Goal: Information Seeking & Learning: Learn about a topic

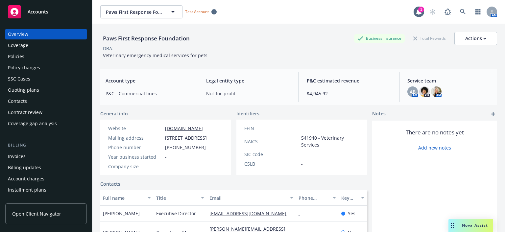
click at [31, 56] on div "Policies" at bounding box center [46, 56] width 76 height 11
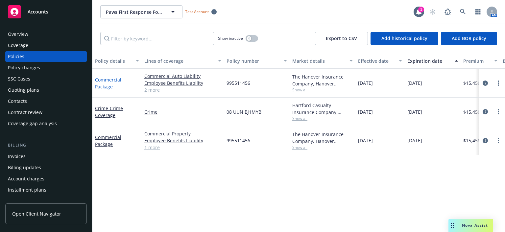
click at [105, 78] on link "Commercial Package" at bounding box center [108, 83] width 26 height 13
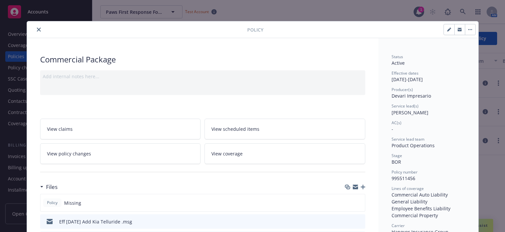
click at [264, 130] on link "View scheduled items" at bounding box center [284, 129] width 161 height 21
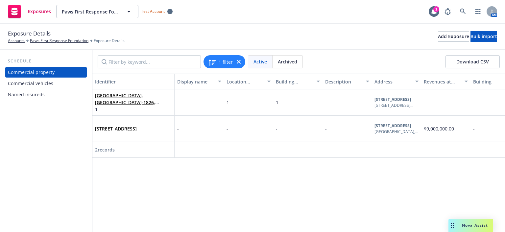
click at [53, 85] on div "Commercial vehicles" at bounding box center [46, 83] width 76 height 11
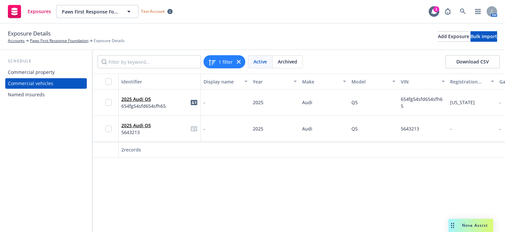
click at [38, 99] on div "Named insureds" at bounding box center [26, 94] width 37 height 11
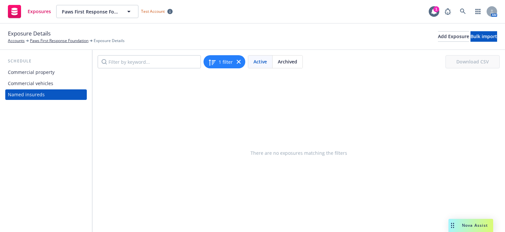
click at [53, 81] on div "Commercial vehicles" at bounding box center [46, 83] width 76 height 11
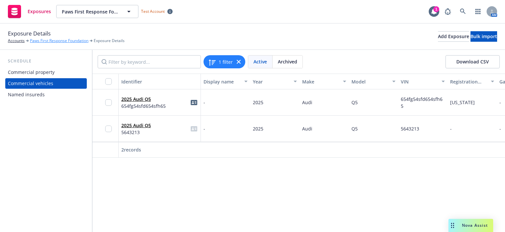
click at [67, 39] on link "Paws First Response Foundation" at bounding box center [59, 41] width 58 height 6
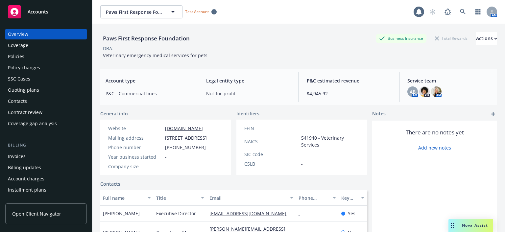
click at [21, 58] on div "Policies" at bounding box center [16, 56] width 16 height 11
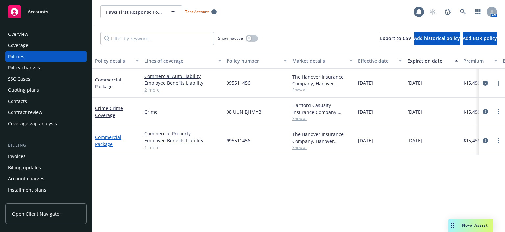
click at [102, 144] on link "Commercial Package" at bounding box center [108, 140] width 26 height 13
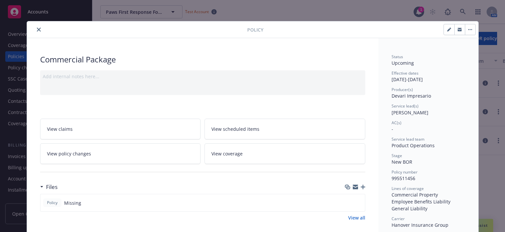
click at [251, 130] on span "View scheduled items" at bounding box center [235, 129] width 48 height 7
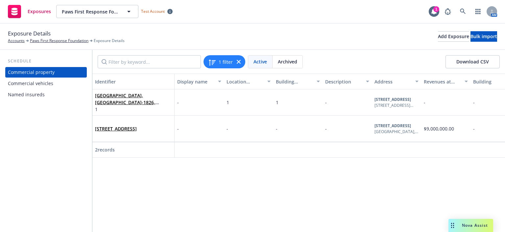
click at [48, 85] on div "Commercial vehicles" at bounding box center [30, 83] width 45 height 11
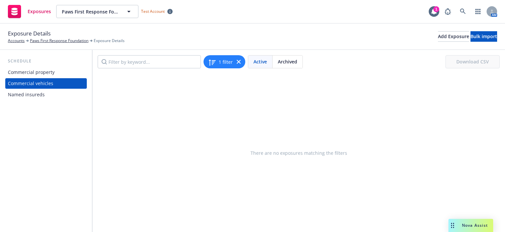
click at [36, 92] on div "Named insureds" at bounding box center [26, 94] width 37 height 11
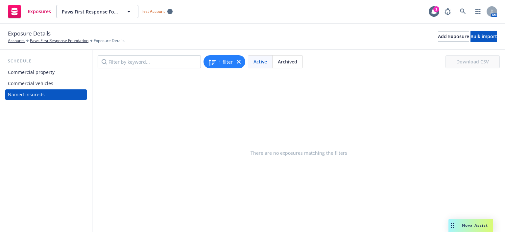
click at [41, 84] on div "Commercial vehicles" at bounding box center [30, 83] width 45 height 11
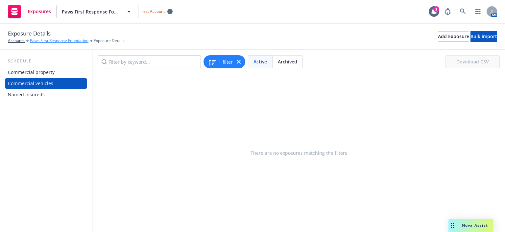
click at [51, 42] on link "Paws First Response Foundation" at bounding box center [59, 41] width 58 height 6
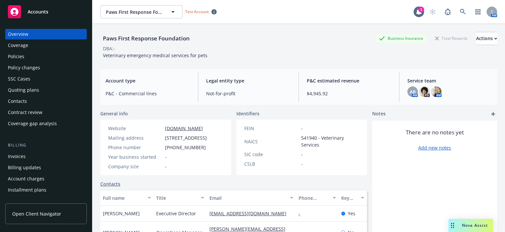
click at [42, 67] on div "Policy changes" at bounding box center [46, 67] width 76 height 11
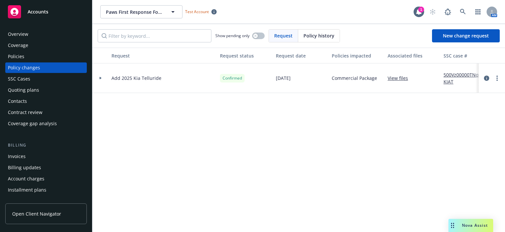
click at [27, 55] on div "Policies" at bounding box center [46, 56] width 76 height 11
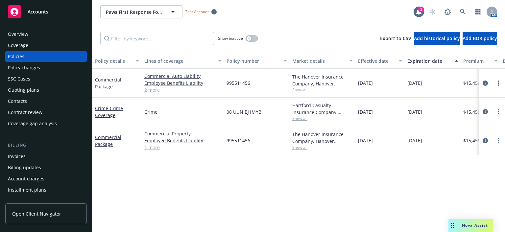
click at [151, 89] on link "2 more" at bounding box center [182, 89] width 77 height 7
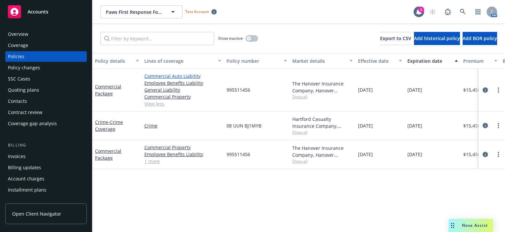
click at [164, 74] on link "Commercial Auto Liability" at bounding box center [182, 76] width 77 height 7
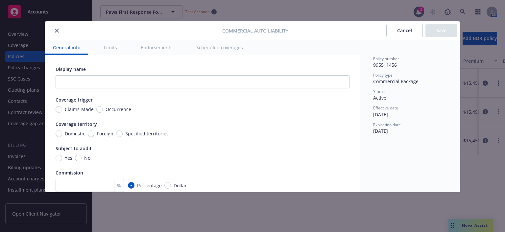
click at [213, 46] on button "Scheduled coverages" at bounding box center [219, 47] width 62 height 15
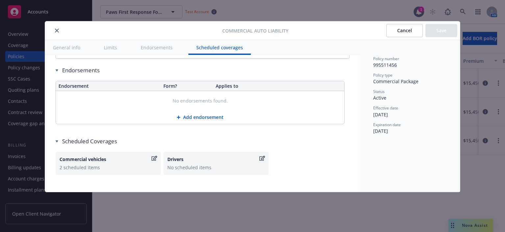
scroll to position [1149, 0]
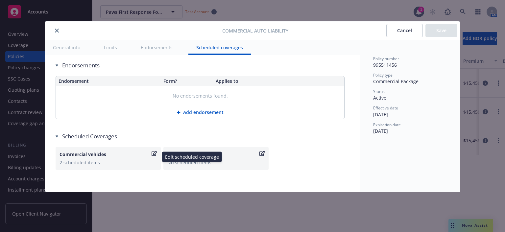
click at [126, 163] on div "2 scheduled items" at bounding box center [107, 162] width 97 height 7
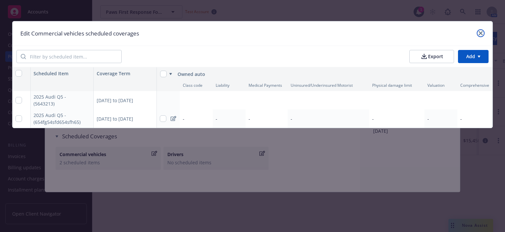
click at [480, 31] on icon "close" at bounding box center [480, 33] width 4 height 4
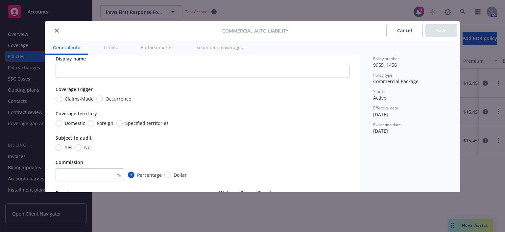
scroll to position [0, 0]
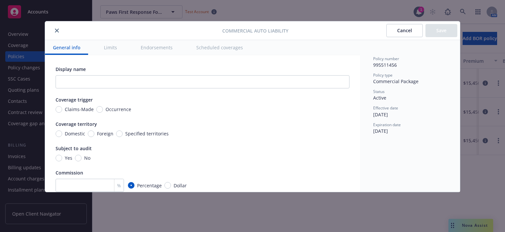
click at [58, 28] on button "close" at bounding box center [57, 31] width 8 height 8
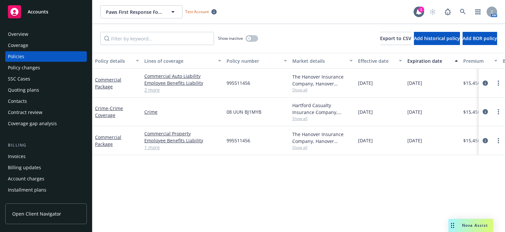
click at [155, 89] on link "2 more" at bounding box center [182, 89] width 77 height 7
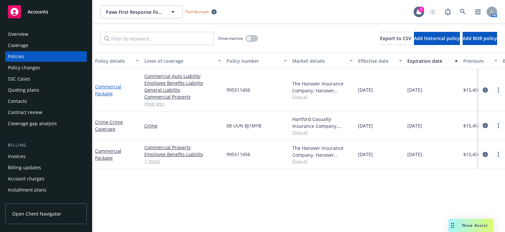
click at [102, 92] on link "Commercial Package" at bounding box center [108, 89] width 26 height 13
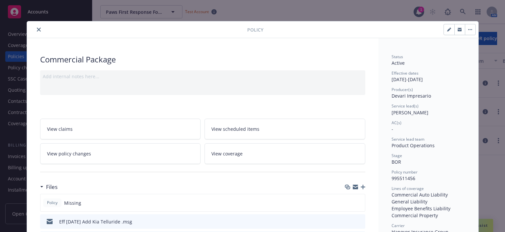
click at [235, 128] on span "View scheduled items" at bounding box center [235, 129] width 48 height 7
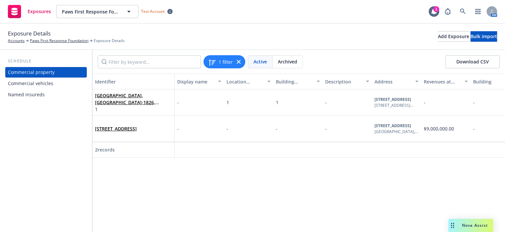
click at [55, 83] on div "Commercial vehicles" at bounding box center [46, 83] width 76 height 11
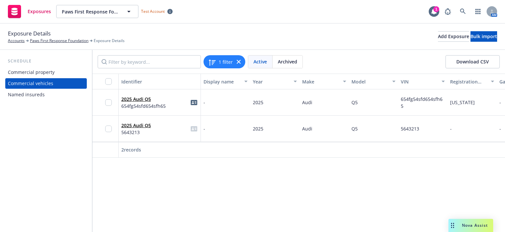
click at [45, 100] on div "Named insureds" at bounding box center [46, 94] width 76 height 11
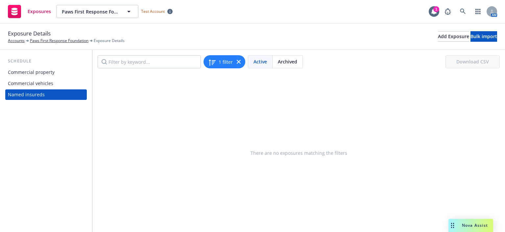
click at [50, 84] on div "Commercial vehicles" at bounding box center [30, 83] width 45 height 11
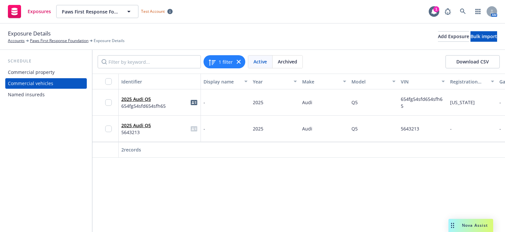
click at [49, 74] on div "Commercial property" at bounding box center [31, 72] width 47 height 11
